Goal: Use online tool/utility: Utilize a website feature to perform a specific function

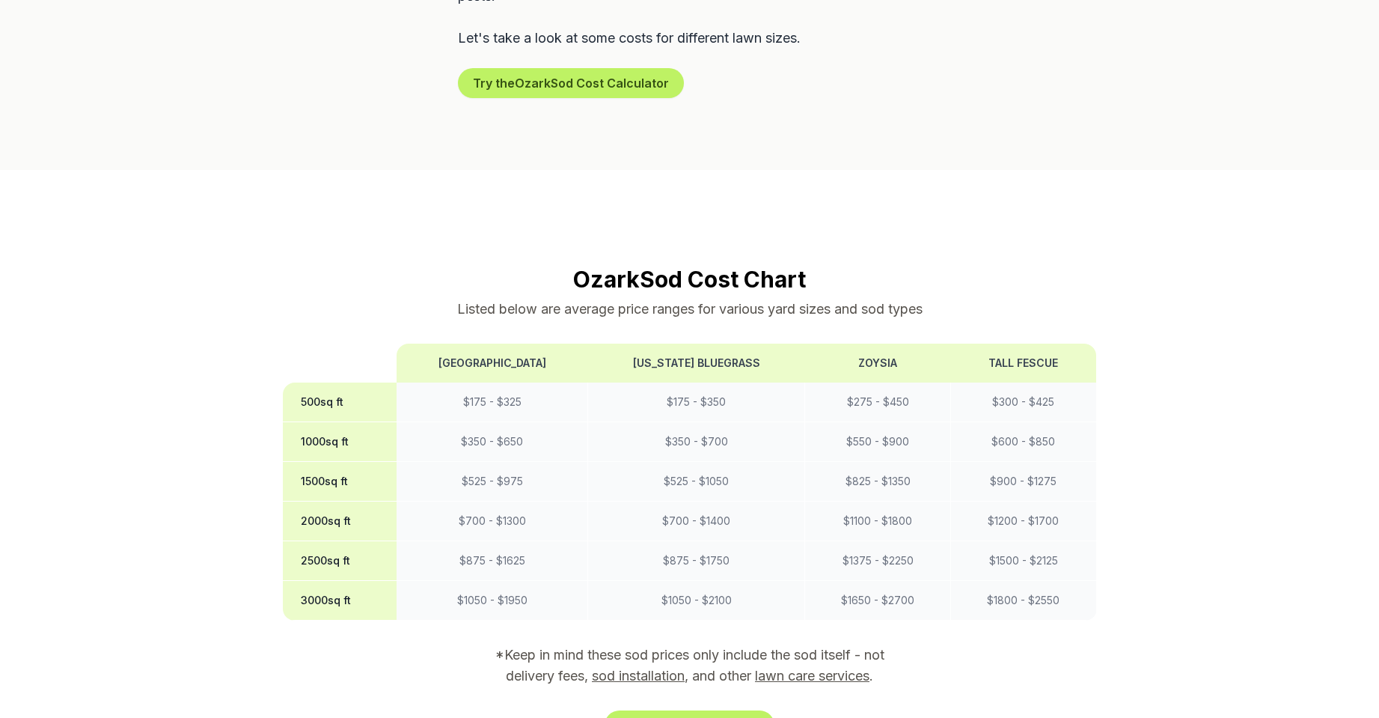
scroll to position [1198, 0]
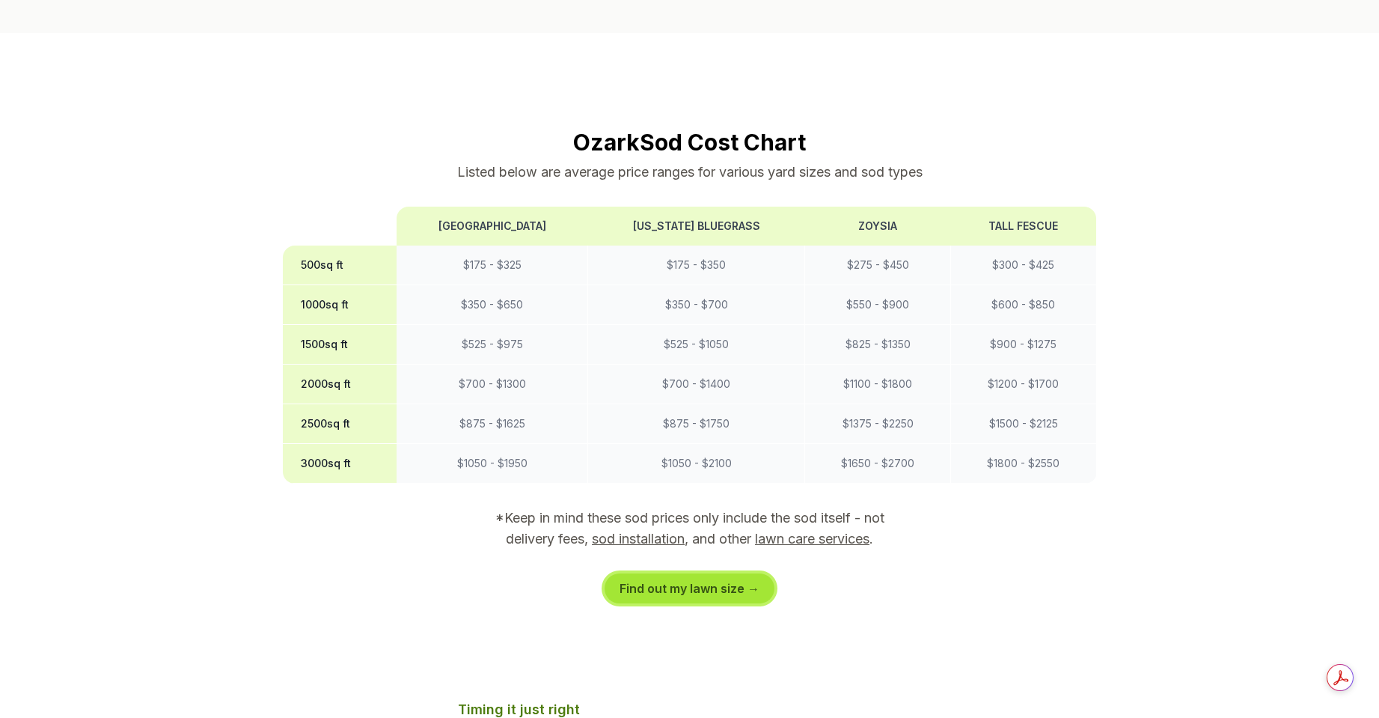
click at [656, 573] on link "Find out my lawn size →" at bounding box center [690, 588] width 170 height 30
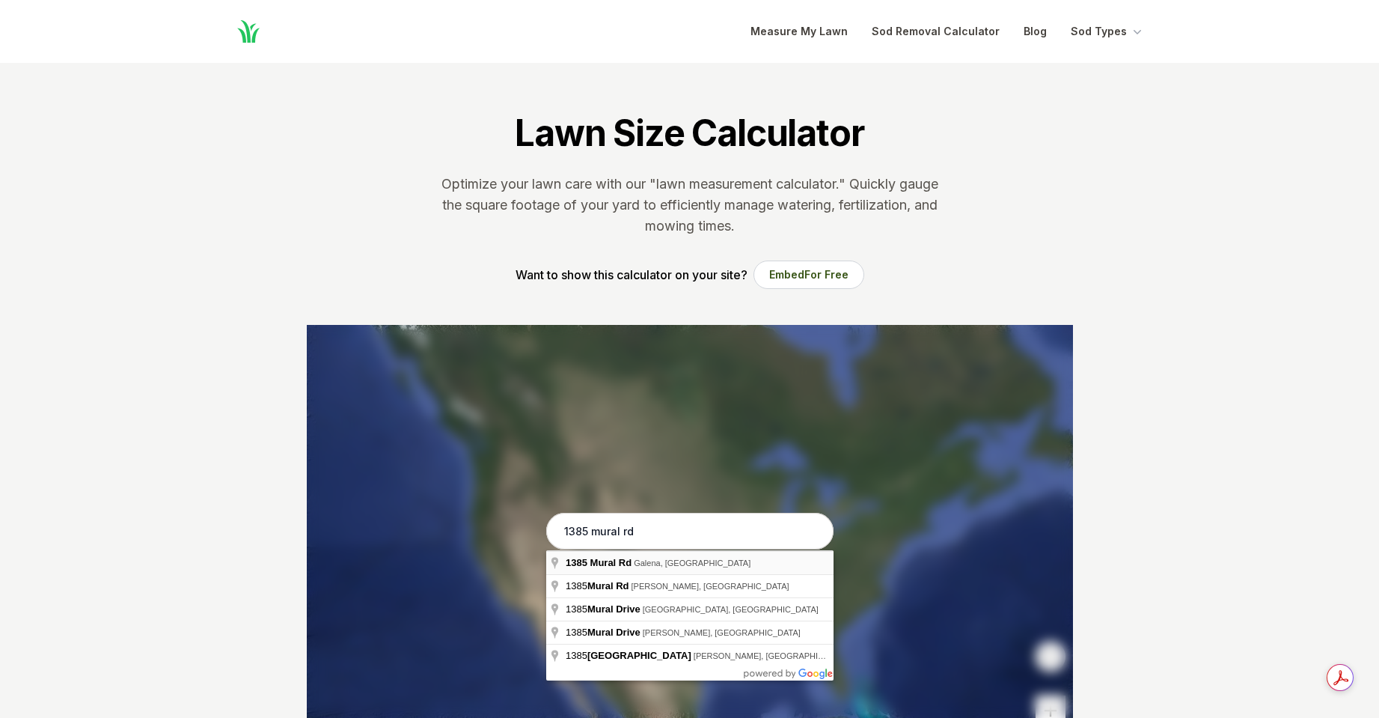
type input "[STREET_ADDRESS]"
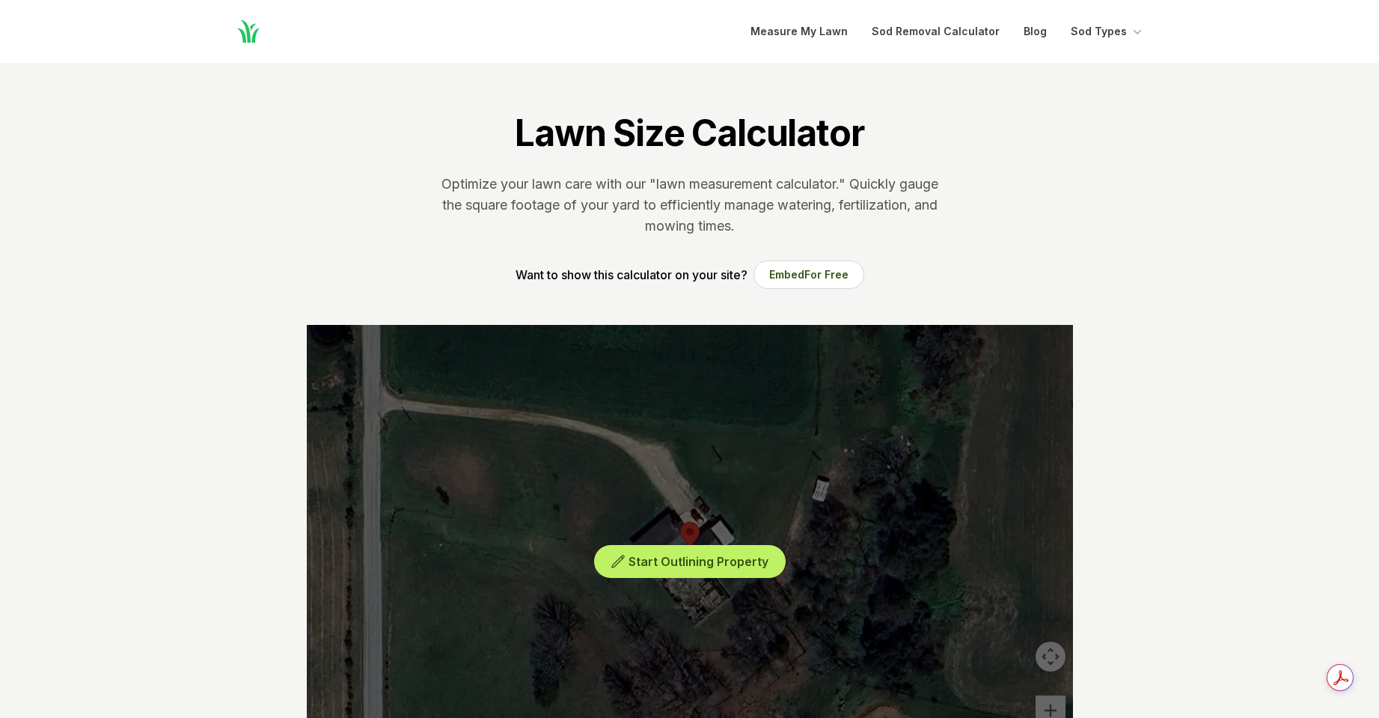
scroll to position [75, 0]
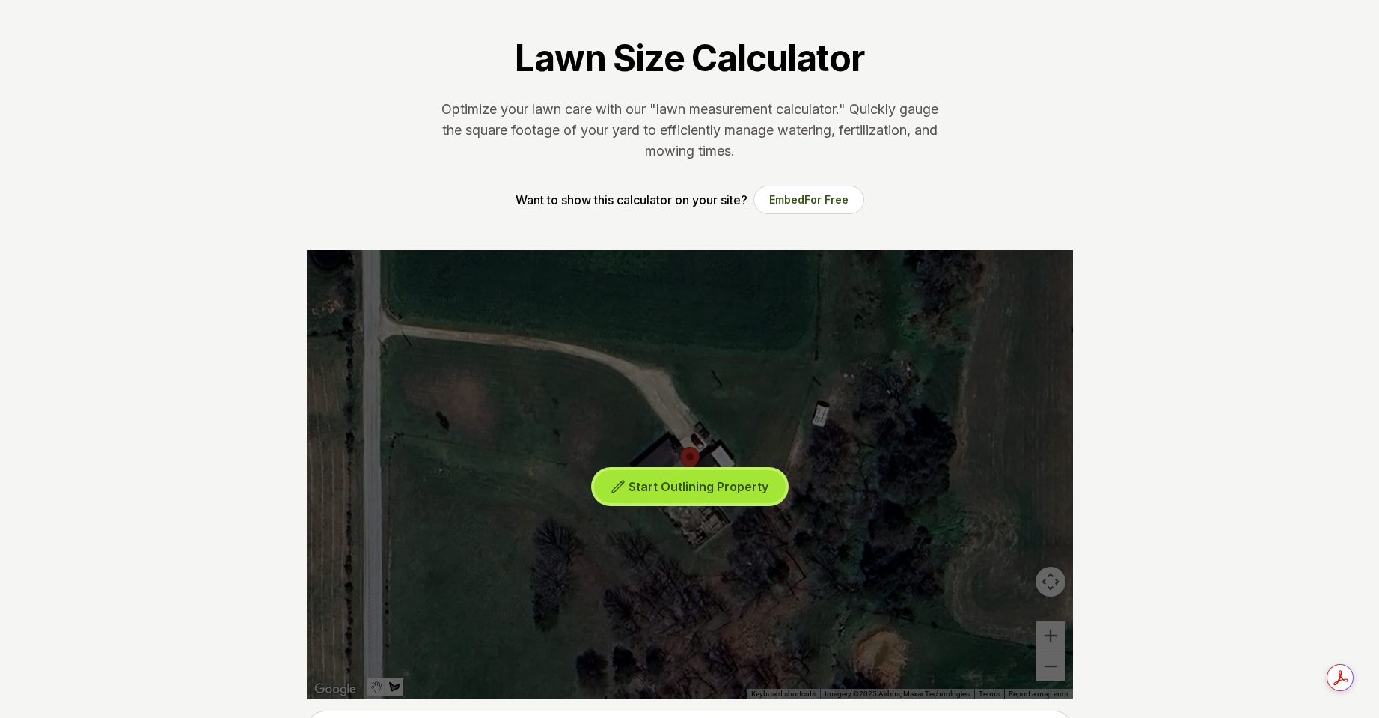
click at [666, 485] on span "Start Outlining Property" at bounding box center [699, 486] width 140 height 15
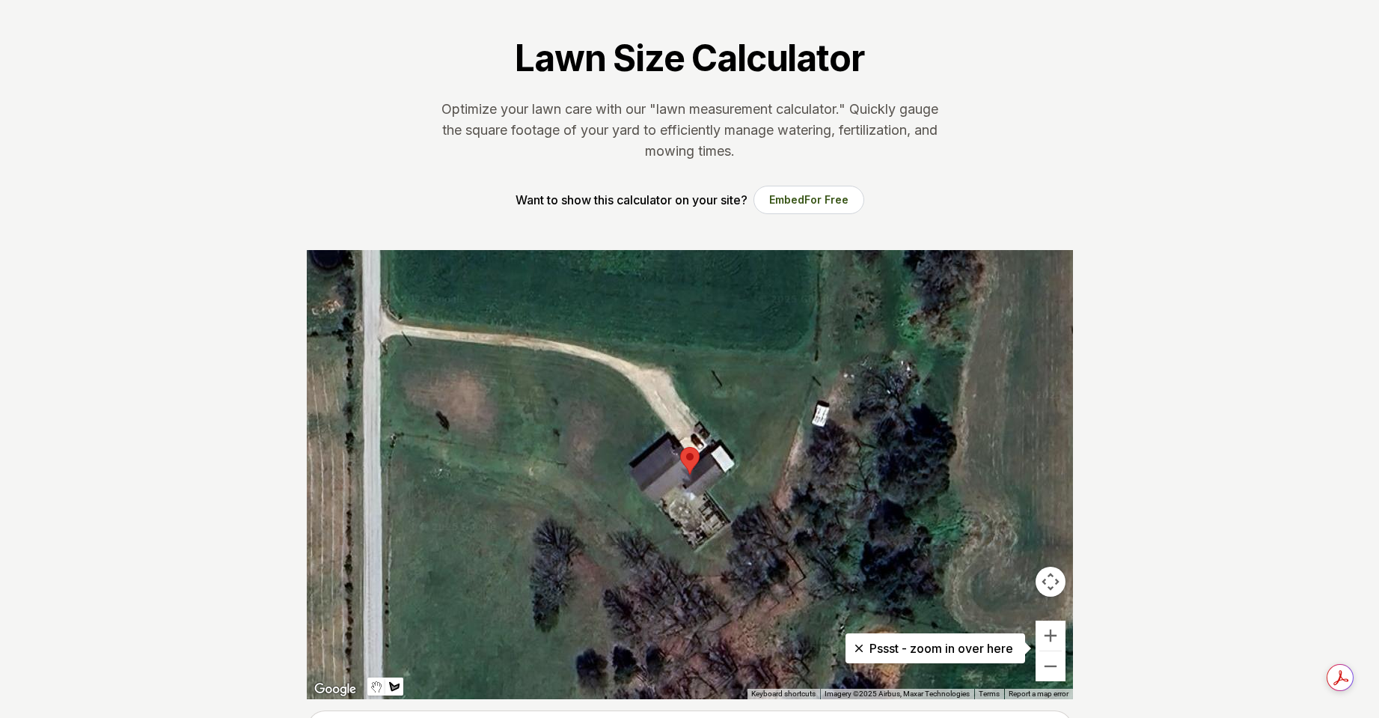
click at [382, 433] on div at bounding box center [690, 474] width 766 height 449
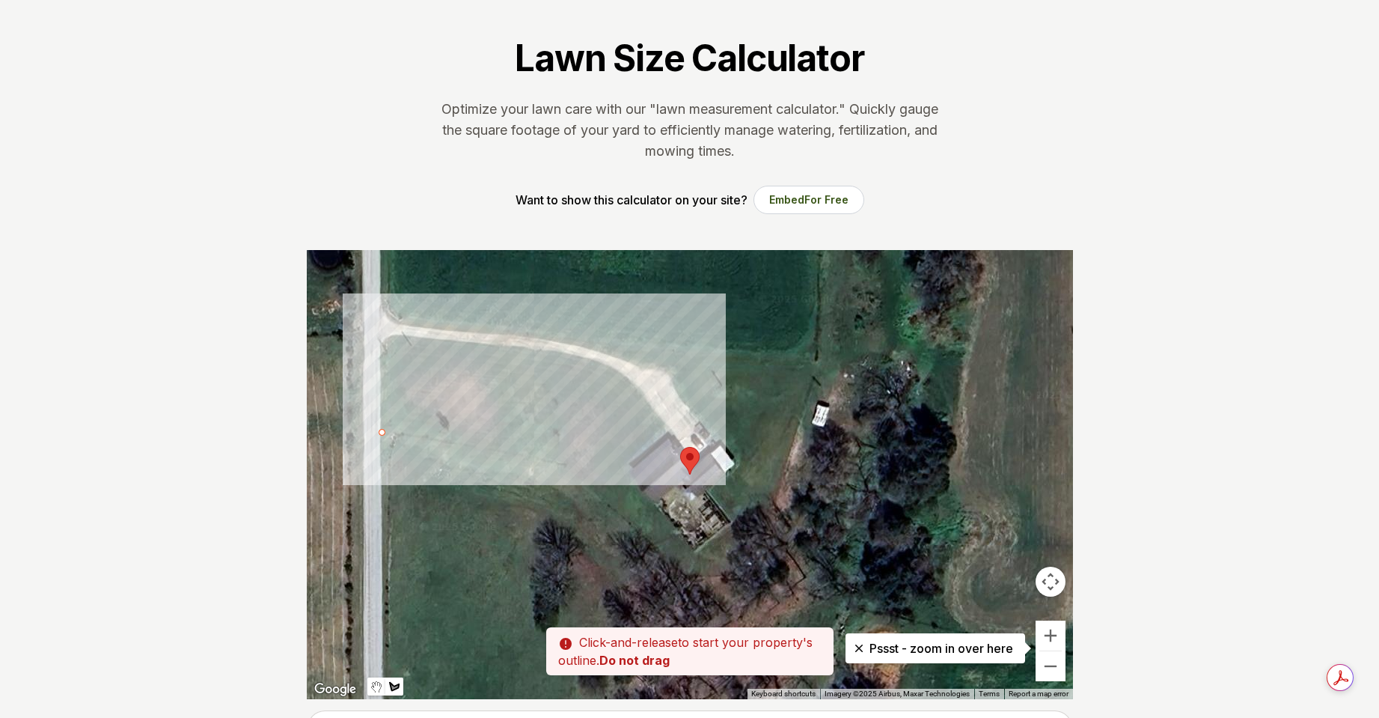
click at [568, 464] on div at bounding box center [690, 474] width 766 height 449
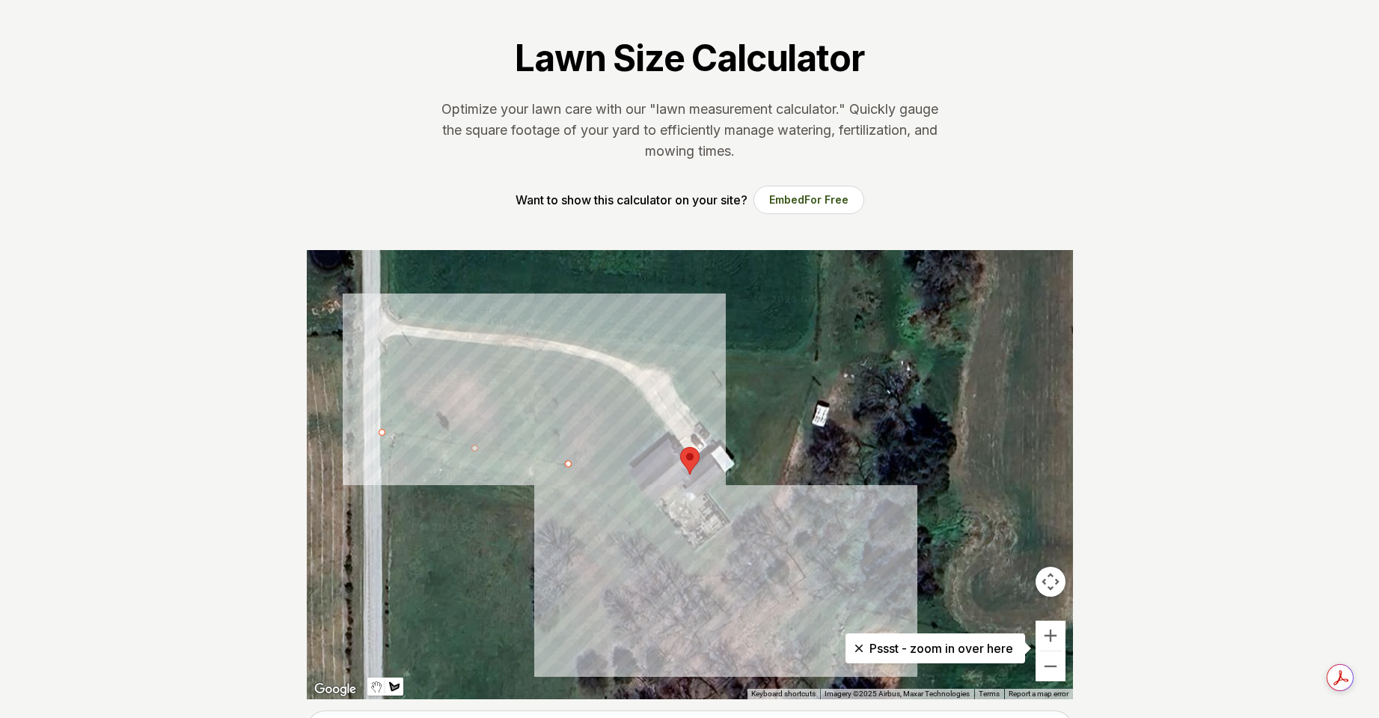
click at [734, 619] on div at bounding box center [690, 474] width 766 height 449
click at [790, 545] on div at bounding box center [690, 474] width 766 height 449
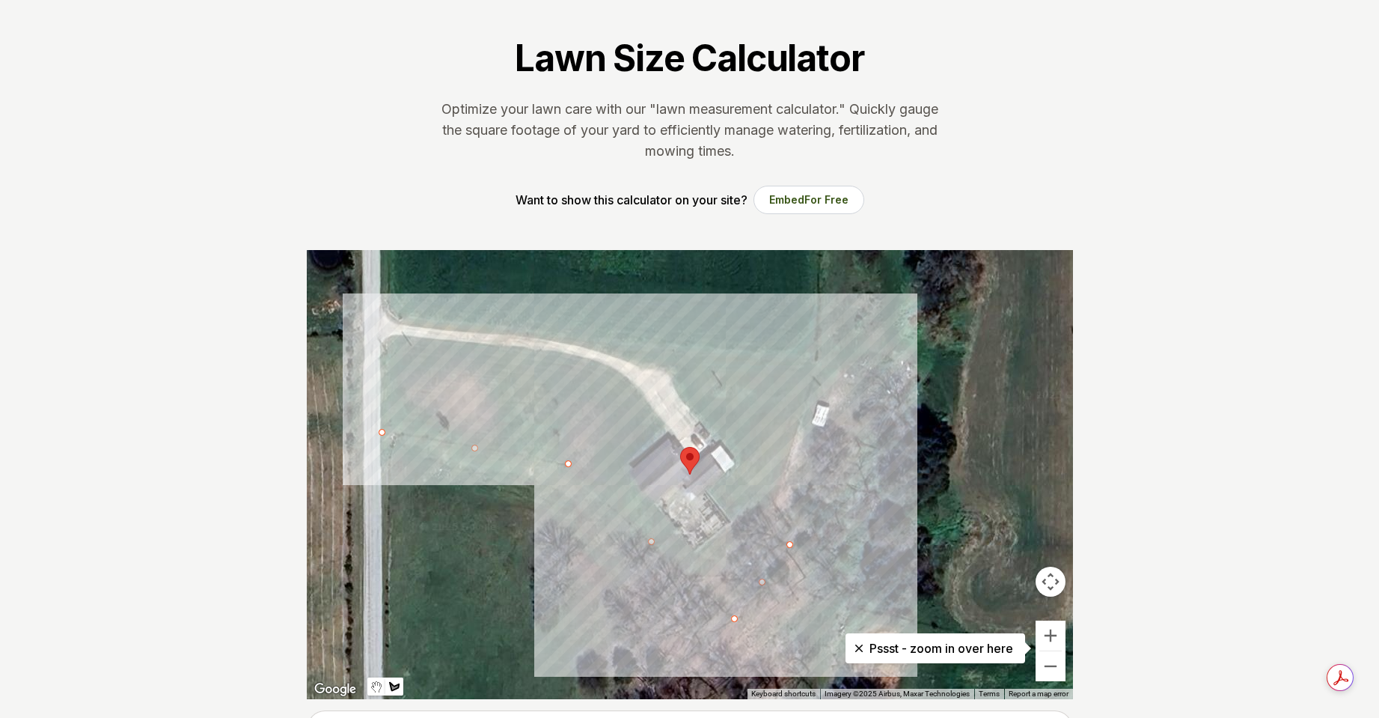
click at [842, 364] on div at bounding box center [690, 474] width 766 height 449
click at [661, 349] on div at bounding box center [690, 474] width 766 height 449
click at [737, 460] on div at bounding box center [690, 474] width 766 height 449
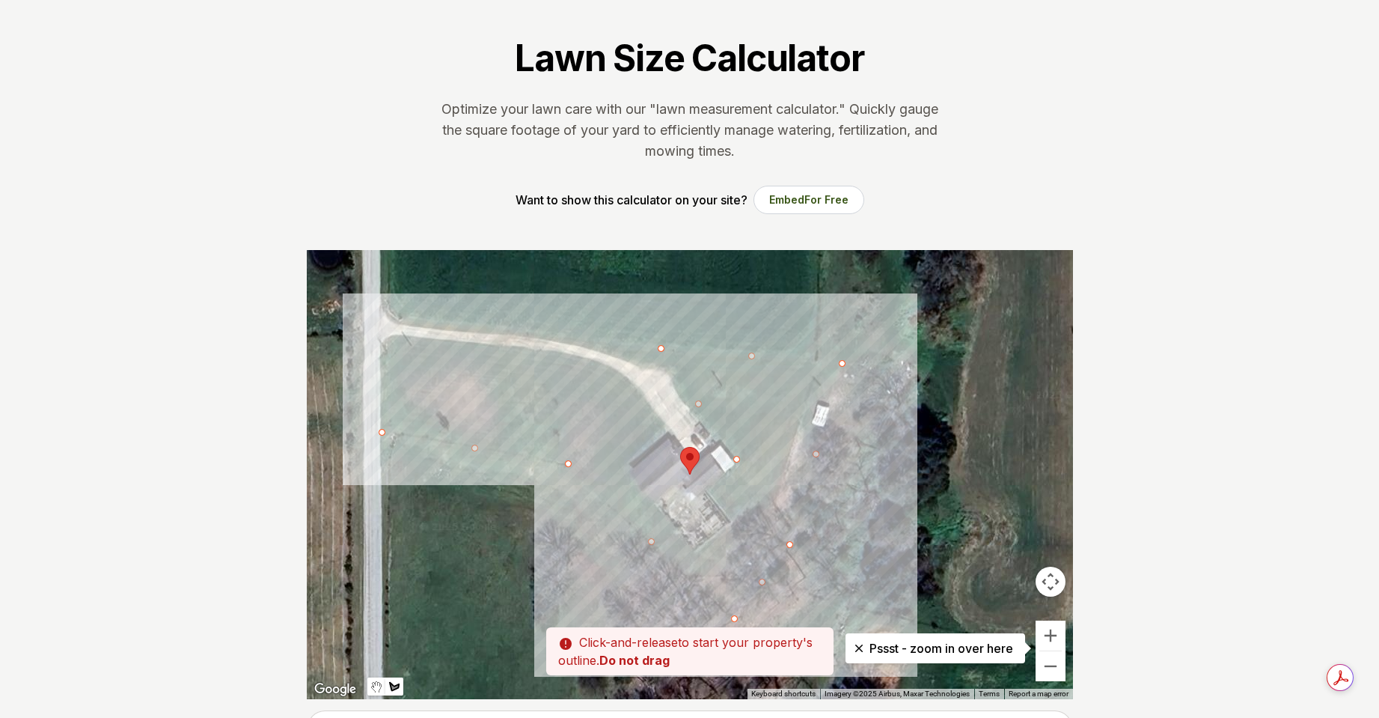
click at [707, 496] on div at bounding box center [690, 474] width 766 height 449
click at [733, 525] on div at bounding box center [690, 474] width 766 height 449
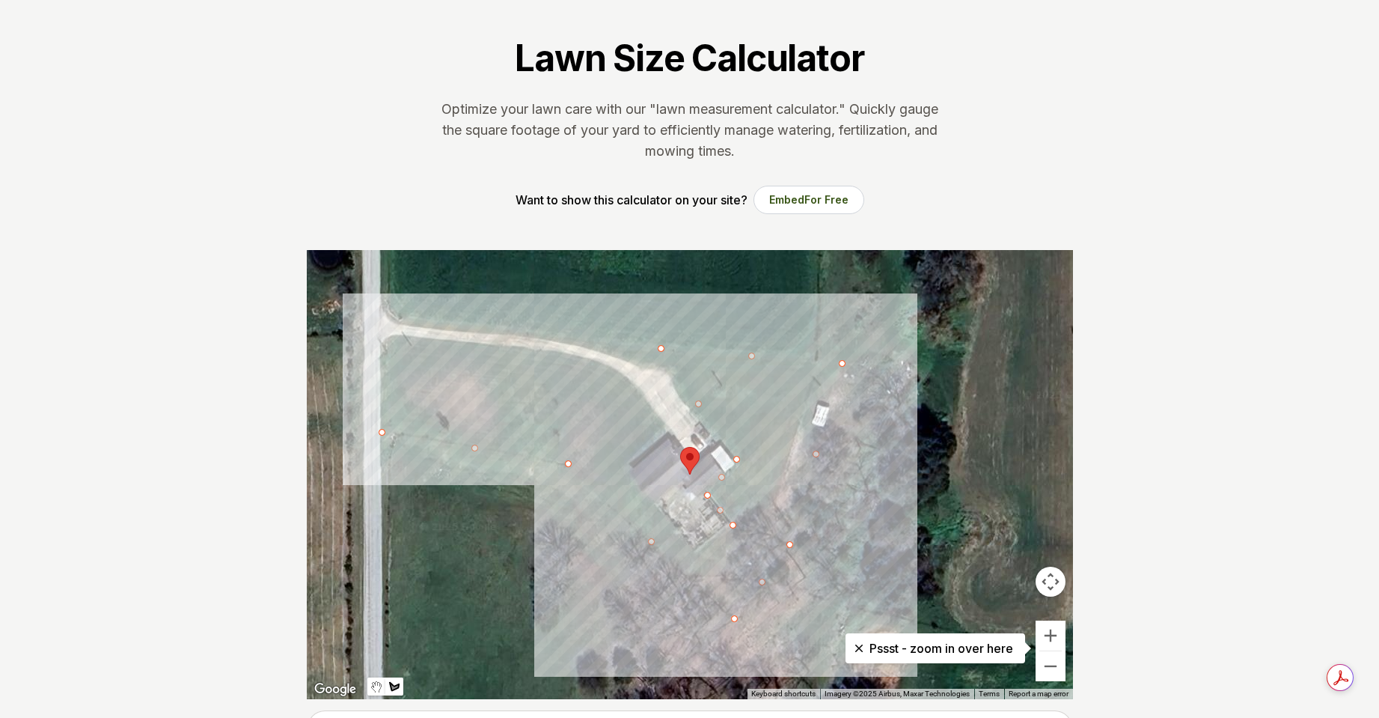
click at [695, 552] on div at bounding box center [690, 474] width 766 height 449
click at [635, 475] on div at bounding box center [690, 474] width 766 height 449
click at [676, 441] on div at bounding box center [690, 474] width 766 height 449
click at [618, 369] on div at bounding box center [690, 474] width 766 height 449
click at [545, 349] on div at bounding box center [690, 474] width 766 height 449
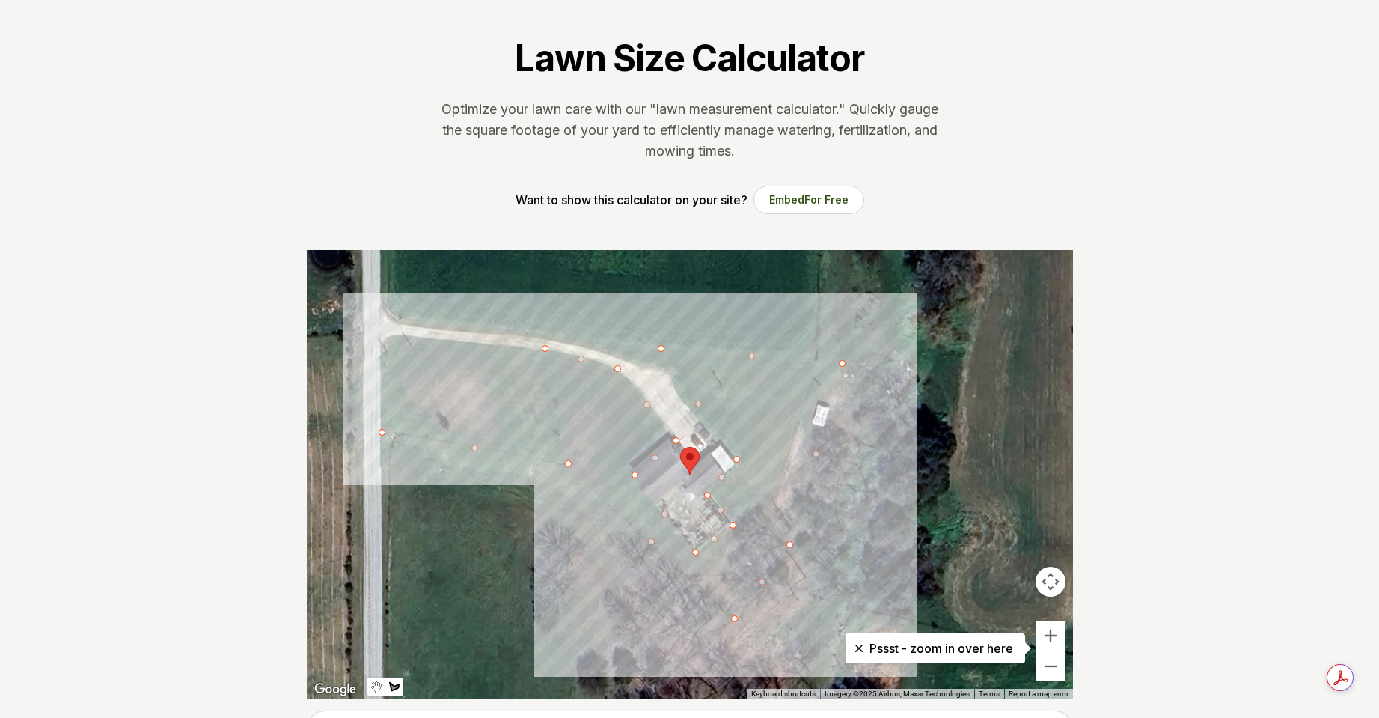
click at [461, 340] on div at bounding box center [690, 474] width 766 height 449
click at [383, 335] on div at bounding box center [690, 474] width 766 height 449
click at [378, 370] on div at bounding box center [690, 474] width 766 height 449
click at [381, 430] on div at bounding box center [690, 474] width 766 height 449
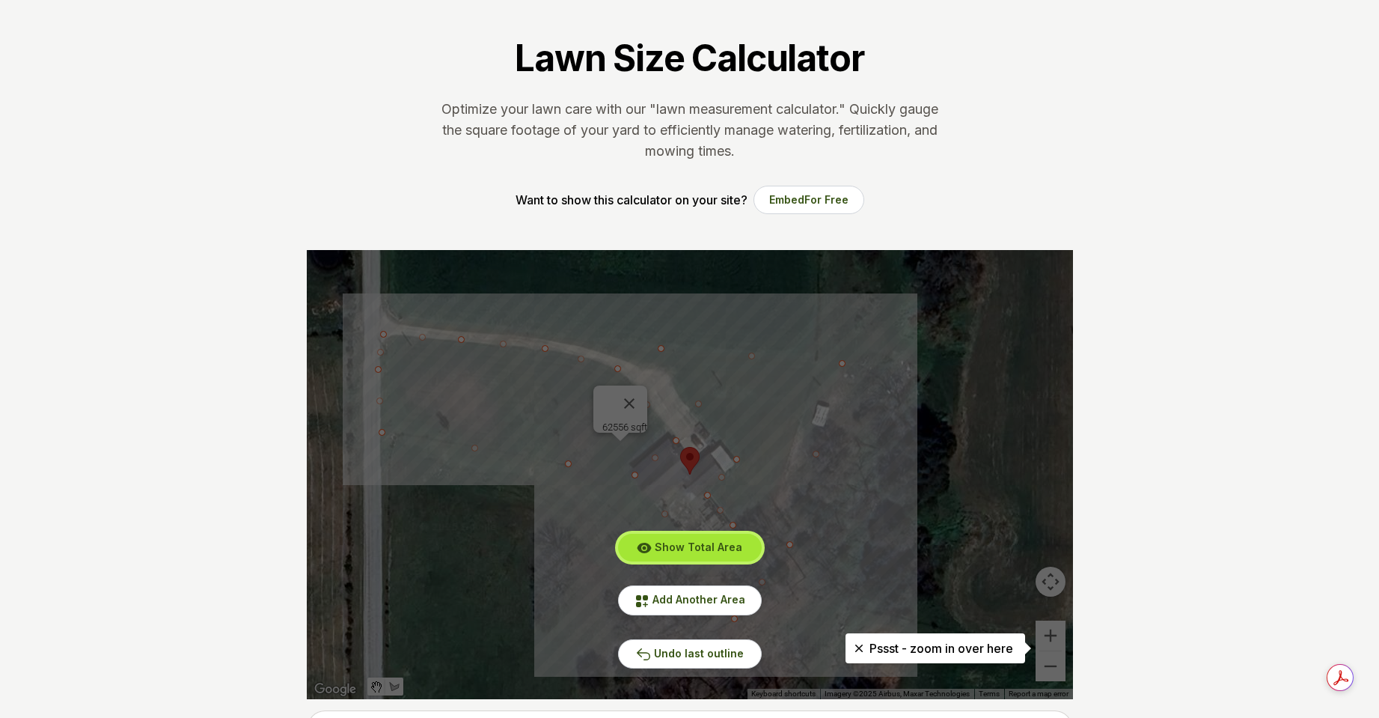
click at [709, 546] on span "Show Total Area" at bounding box center [699, 546] width 88 height 13
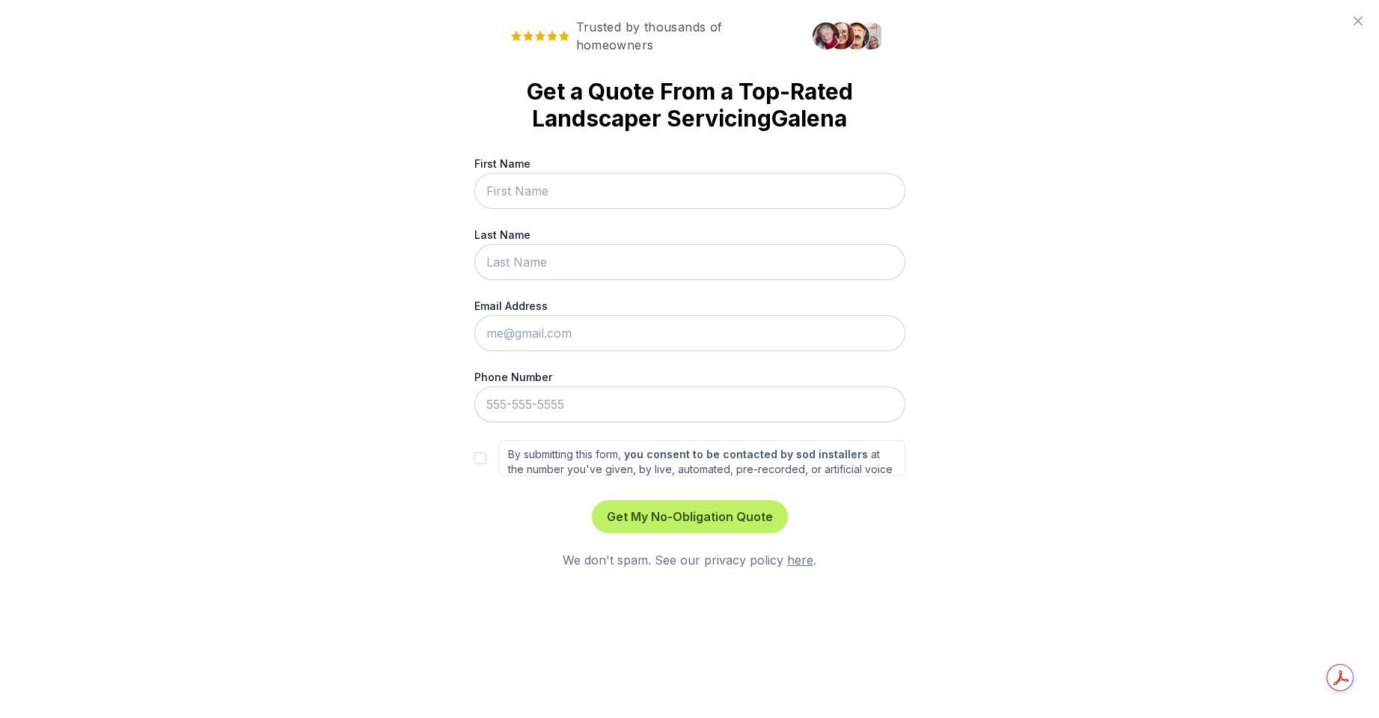
scroll to position [0, 0]
